Goal: Information Seeking & Learning: Learn about a topic

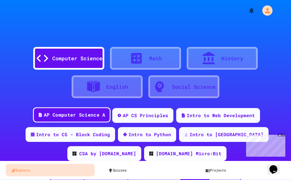
click at [75, 117] on div "AP Computer Science A" at bounding box center [74, 114] width 61 height 7
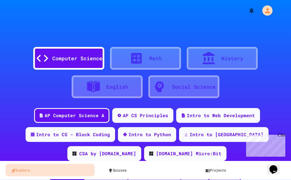
click at [79, 61] on div "Computer Science" at bounding box center [77, 59] width 50 height 8
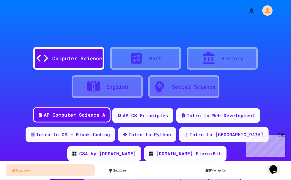
click at [70, 115] on div "AP Computer Science A" at bounding box center [74, 114] width 61 height 7
click at [71, 114] on div "AP Computer Science A" at bounding box center [74, 114] width 61 height 7
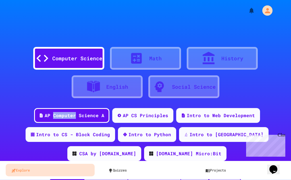
scroll to position [57, 0]
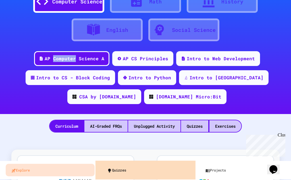
click at [120, 170] on link "Quizzes" at bounding box center [147, 169] width 92 height 13
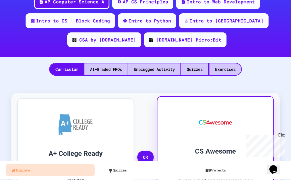
scroll to position [142, 0]
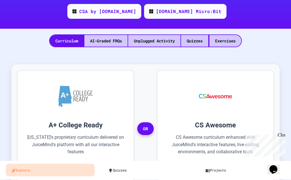
click at [195, 47] on div "Computer Science Math History English Social Science AP Computer Science A AP C…" at bounding box center [145, 90] width 291 height 180
click at [195, 40] on div "Quizzes" at bounding box center [194, 41] width 27 height 12
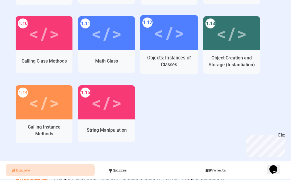
scroll to position [312, 0]
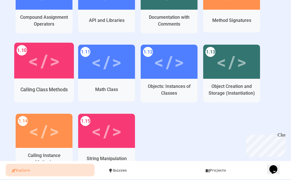
click at [36, 61] on div "</>" at bounding box center [44, 60] width 32 height 27
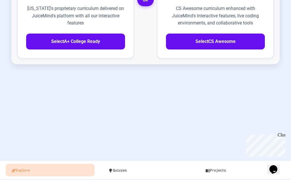
scroll to position [275, 0]
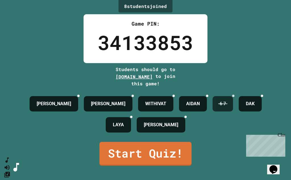
click at [233, 96] on div "6 7" at bounding box center [222, 103] width 20 height 15
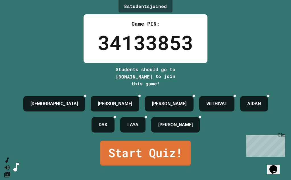
click at [134, 146] on link "Start Quiz!" at bounding box center [145, 153] width 91 height 25
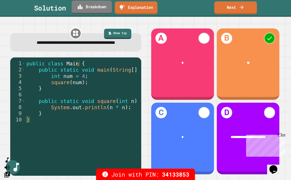
click at [100, 8] on link "Breakdown" at bounding box center [92, 7] width 40 height 13
click at [246, 9] on link "Next" at bounding box center [235, 7] width 43 height 13
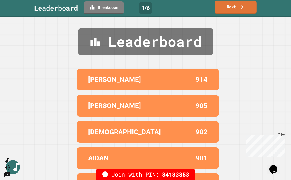
click at [246, 9] on link "Next" at bounding box center [235, 7] width 42 height 13
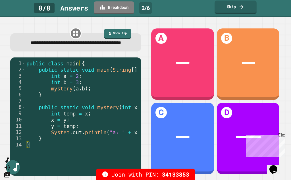
click at [244, 8] on icon at bounding box center [242, 7] width 6 height 6
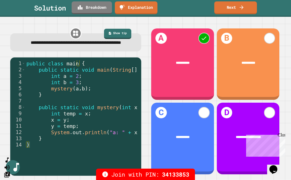
click at [8, 68] on div "**********" at bounding box center [76, 100] width 140 height 157
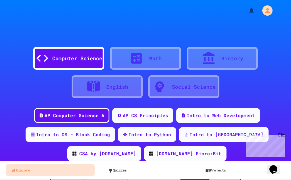
scroll to position [28, 0]
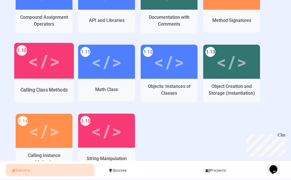
click at [44, 57] on div "</>" at bounding box center [44, 60] width 32 height 27
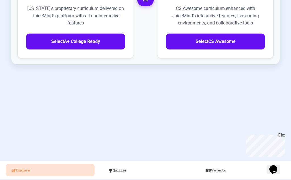
scroll to position [275, 0]
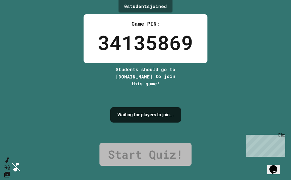
drag, startPoint x: 153, startPoint y: 128, endPoint x: 216, endPoint y: 154, distance: 68.2
click at [216, 154] on div "0 student s joined Game PIN: 34135869 Students should go to [DOMAIN_NAME] to jo…" at bounding box center [145, 90] width 291 height 180
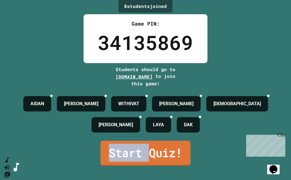
click at [145, 153] on link "Start Quiz!" at bounding box center [146, 153] width 90 height 25
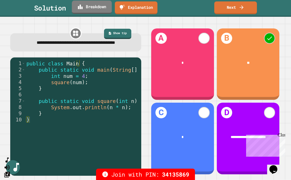
click at [100, 5] on link "Breakdown" at bounding box center [92, 7] width 40 height 13
click at [241, 10] on link "Next" at bounding box center [235, 7] width 43 height 13
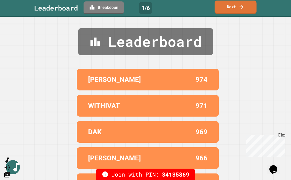
click at [241, 10] on link "Next" at bounding box center [235, 7] width 42 height 13
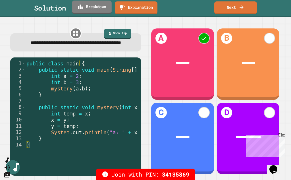
click at [100, 9] on link "Breakdown" at bounding box center [92, 7] width 40 height 13
click at [242, 5] on icon at bounding box center [242, 7] width 4 height 4
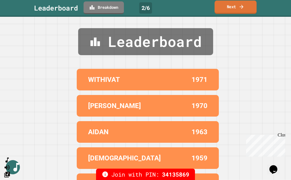
click at [239, 5] on icon at bounding box center [242, 7] width 6 height 6
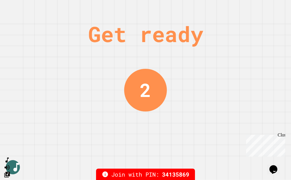
click at [239, 5] on div "Get ready 2" at bounding box center [145, 90] width 291 height 180
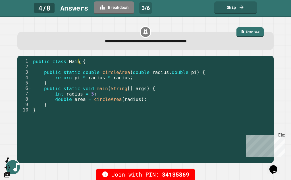
type textarea "*"
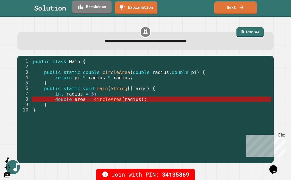
click at [96, 7] on link "Breakdown" at bounding box center [92, 7] width 40 height 13
click at [237, 11] on link "Next" at bounding box center [235, 7] width 41 height 13
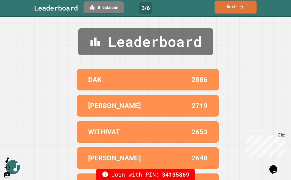
drag, startPoint x: 237, startPoint y: 11, endPoint x: 237, endPoint y: 14, distance: 2.9
click at [237, 14] on link "Next" at bounding box center [235, 7] width 42 height 13
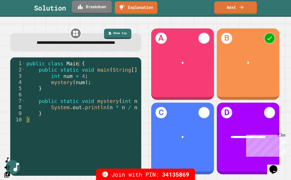
click at [98, 5] on link "Breakdown" at bounding box center [92, 7] width 40 height 13
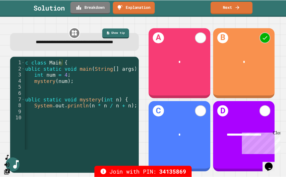
scroll to position [0, 17]
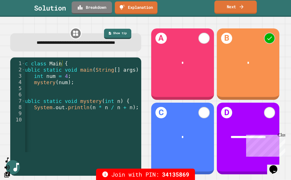
click at [242, 10] on link "Next" at bounding box center [235, 7] width 42 height 13
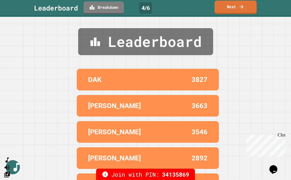
click at [237, 8] on link "Next" at bounding box center [235, 7] width 42 height 13
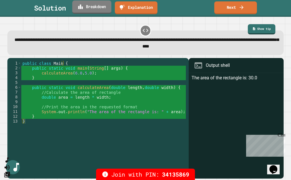
click at [93, 6] on link "Breakdown" at bounding box center [91, 7] width 39 height 13
click at [237, 4] on link "Next" at bounding box center [235, 7] width 42 height 13
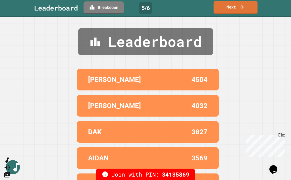
click at [235, 11] on link "Next" at bounding box center [236, 7] width 44 height 13
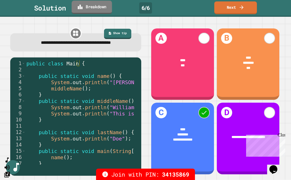
click at [102, 7] on link "Breakdown" at bounding box center [92, 7] width 40 height 13
click at [235, 7] on link "Next" at bounding box center [235, 7] width 42 height 13
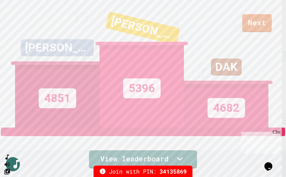
click at [256, 20] on div "DAK 4682" at bounding box center [226, 64] width 84 height 128
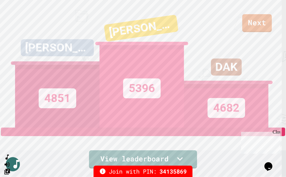
click at [253, 23] on div "DAK 4682" at bounding box center [226, 64] width 84 height 128
click at [210, 47] on div "DAK 4682" at bounding box center [226, 64] width 84 height 128
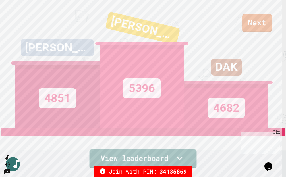
click at [177, 157] on icon at bounding box center [179, 158] width 11 height 12
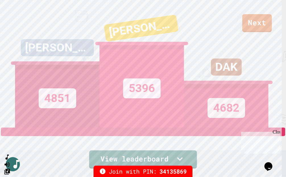
scroll to position [175, 0]
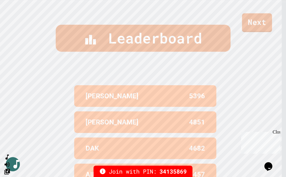
click at [255, 18] on link "Next" at bounding box center [257, 22] width 30 height 19
